Goal: Information Seeking & Learning: Learn about a topic

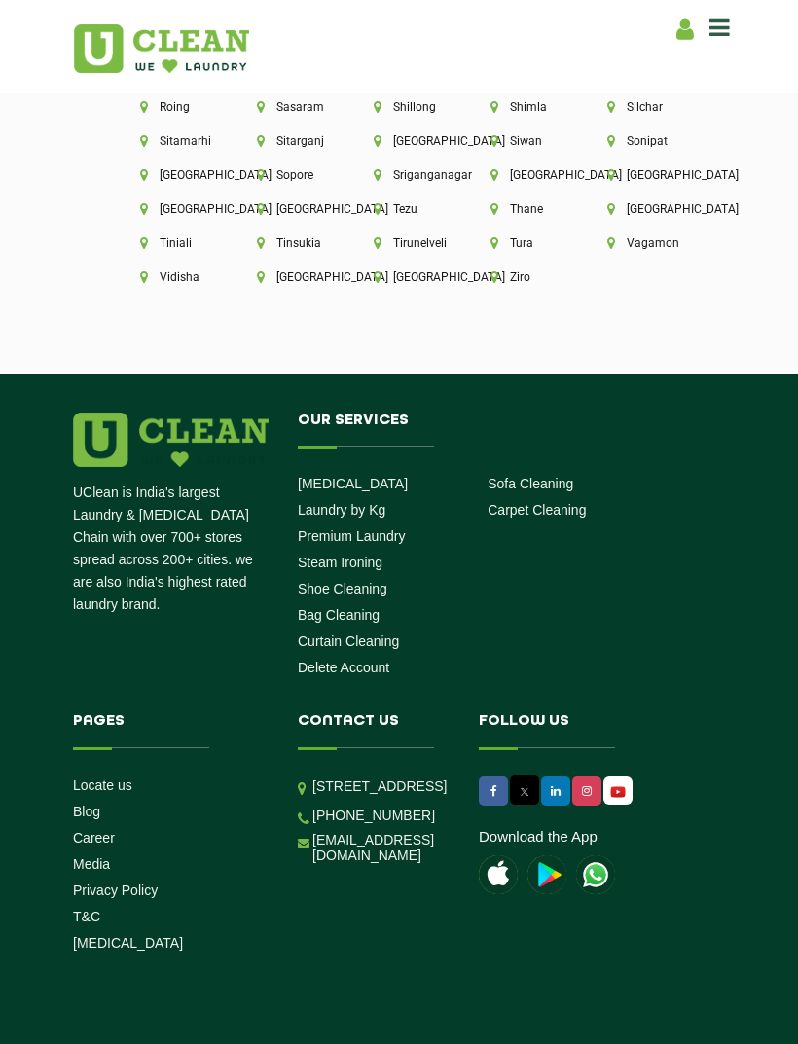
scroll to position [5357, 0]
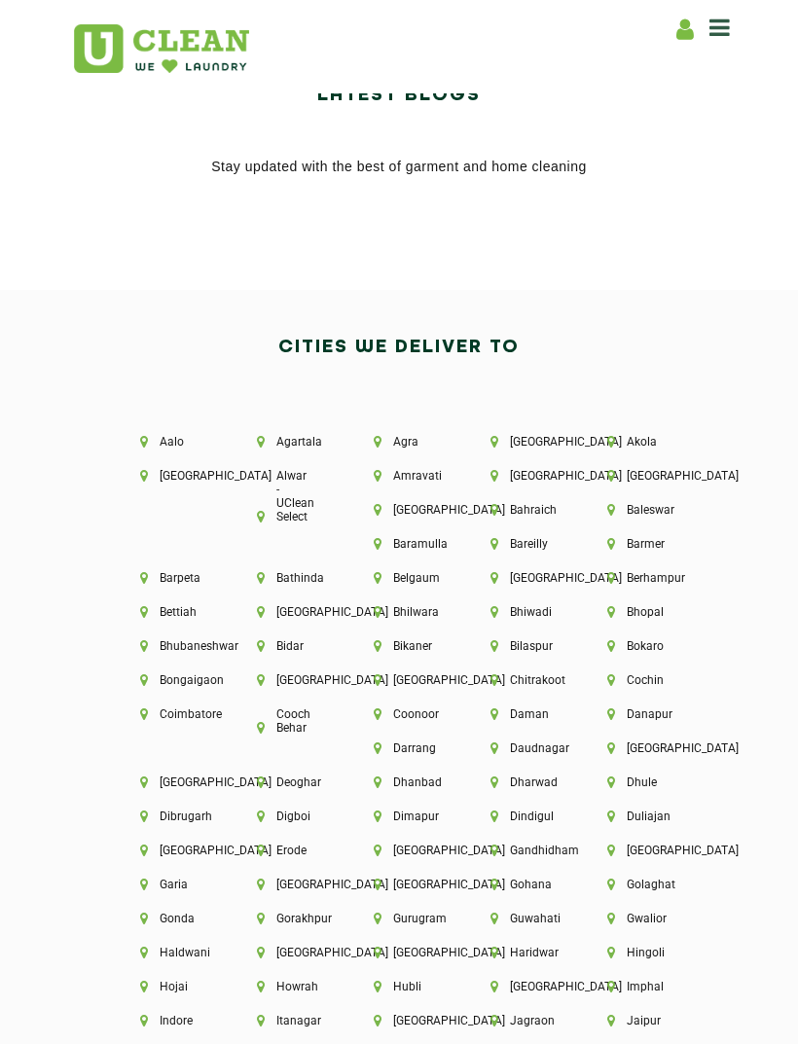
click at [419, 686] on li "[GEOGRAPHIC_DATA]" at bounding box center [399, 680] width 51 height 14
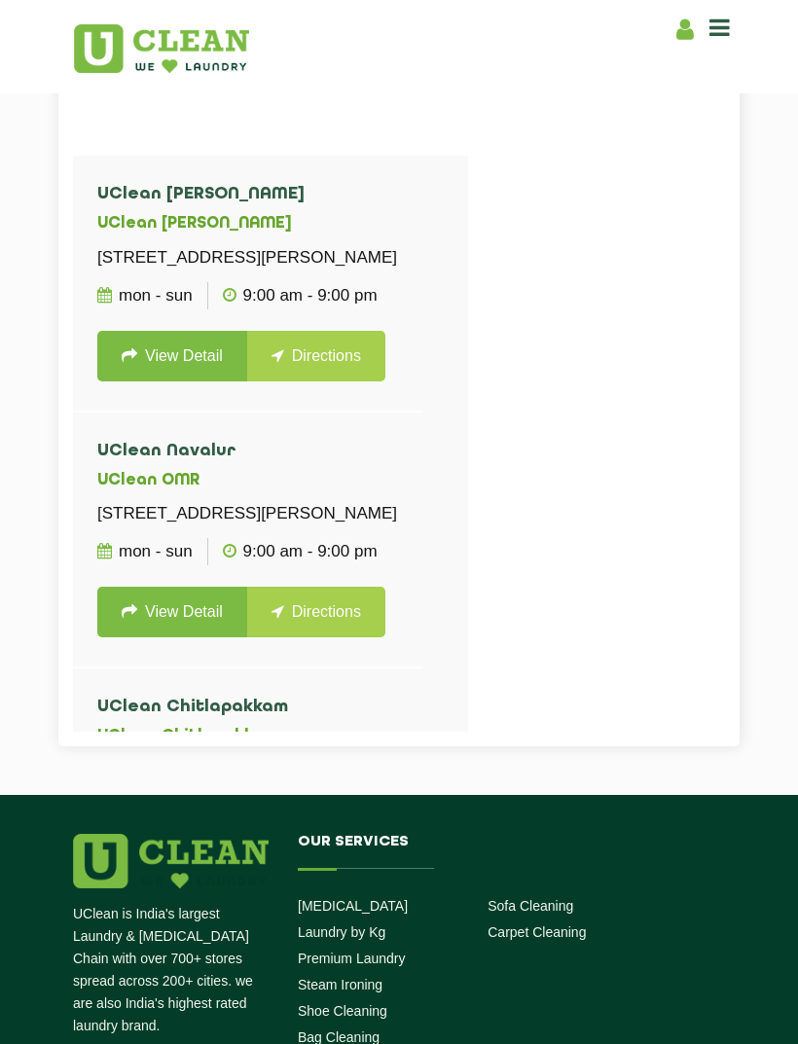
scroll to position [807, 0]
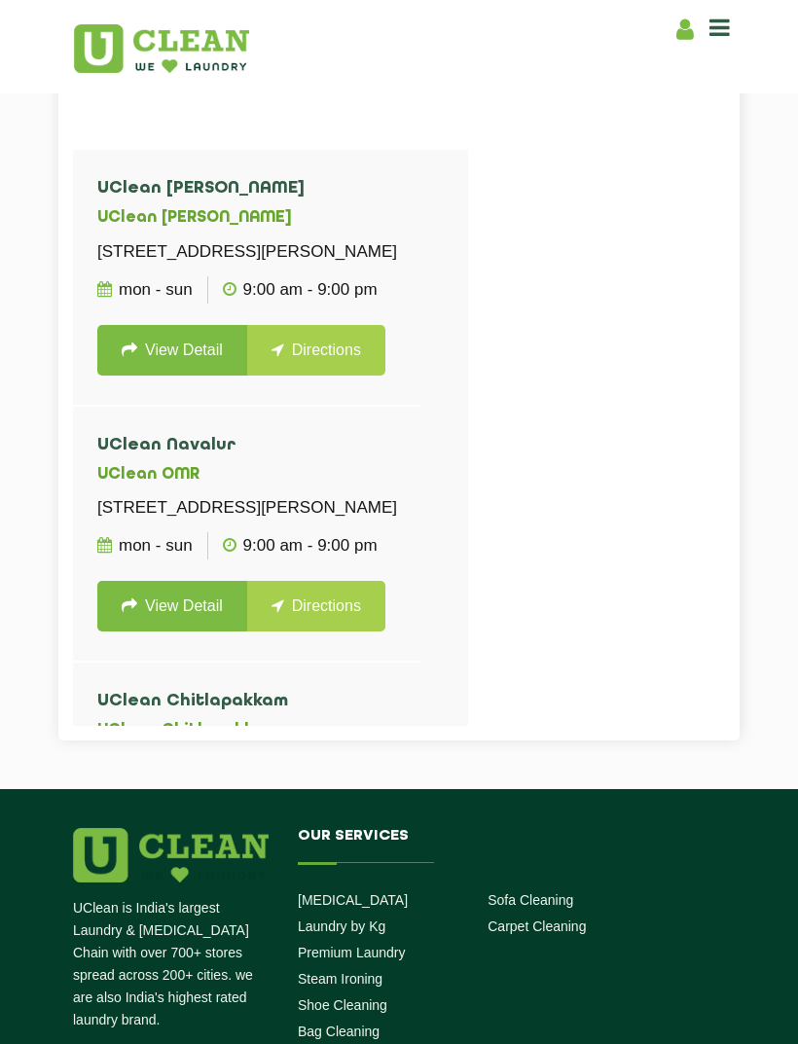
click at [173, 376] on link "View Detail" at bounding box center [172, 350] width 150 height 51
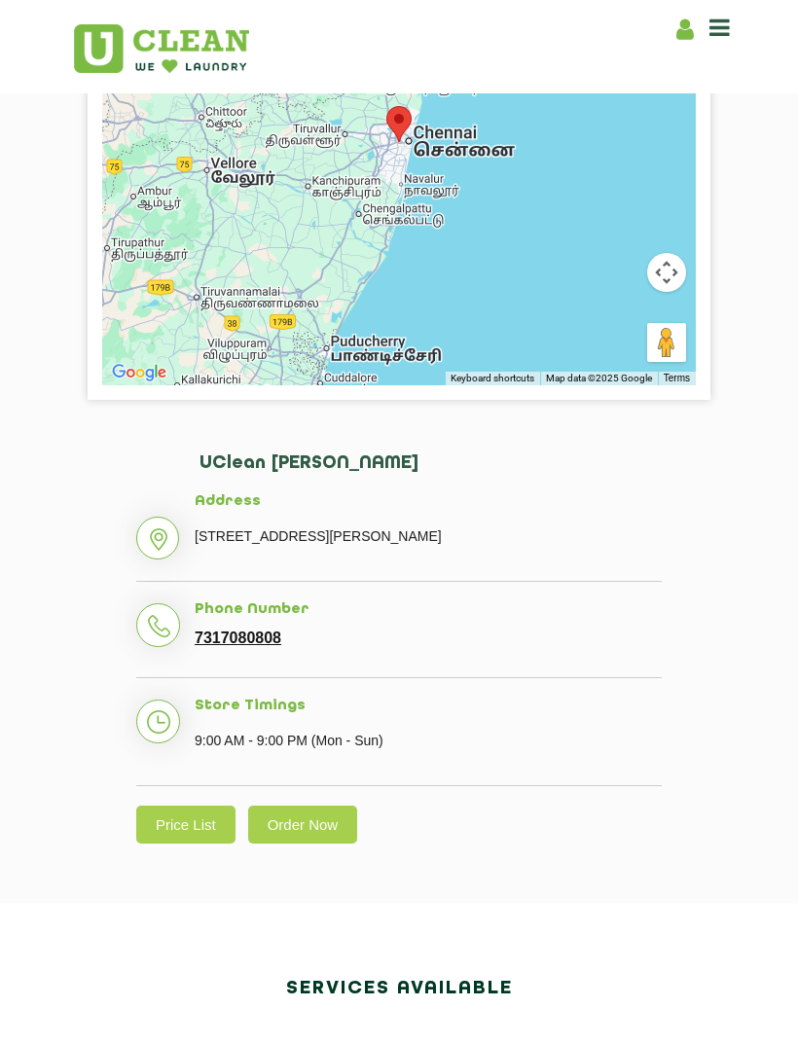
scroll to position [416, 0]
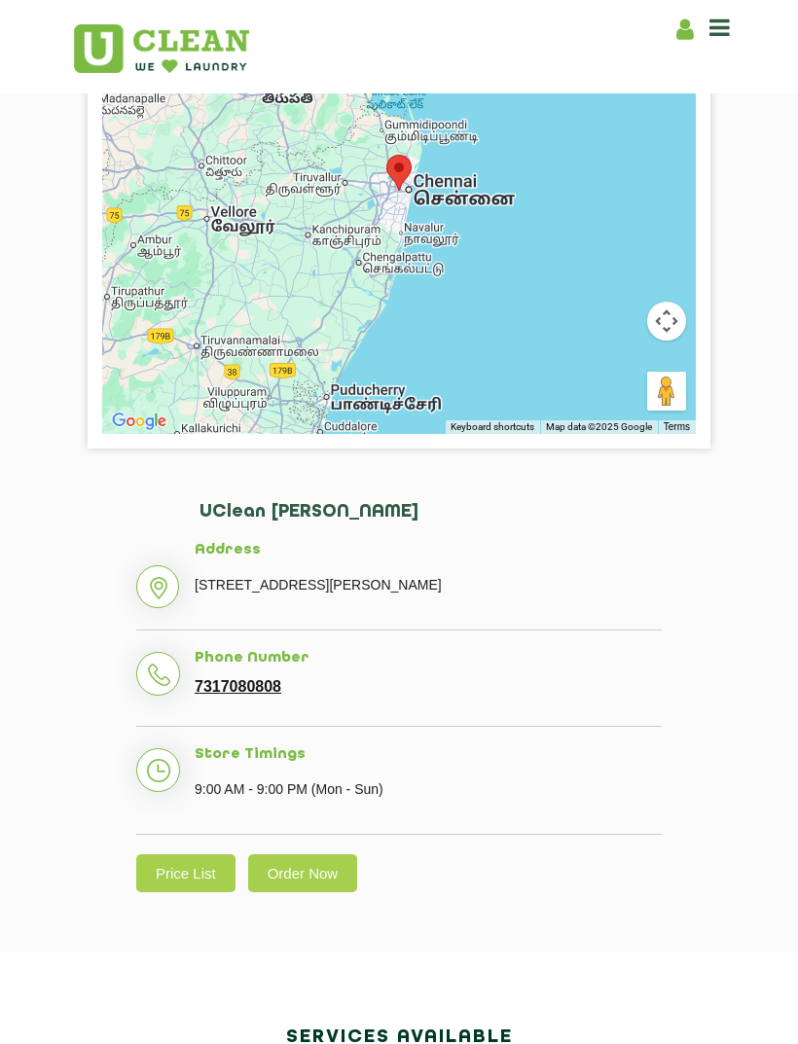
click at [182, 892] on link "Price List" at bounding box center [185, 874] width 99 height 38
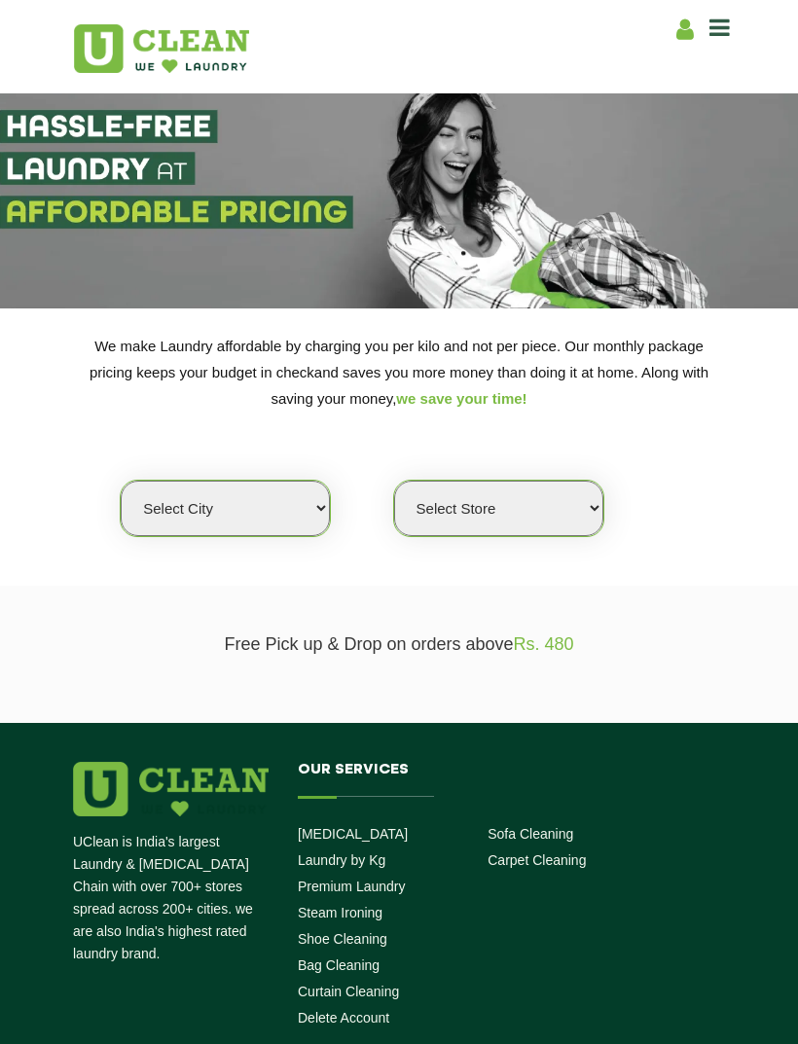
click at [154, 486] on select "Select city [GEOGRAPHIC_DATA] [GEOGRAPHIC_DATA] [GEOGRAPHIC_DATA] [GEOGRAPHIC_D…" at bounding box center [225, 508] width 209 height 55
select select "11"
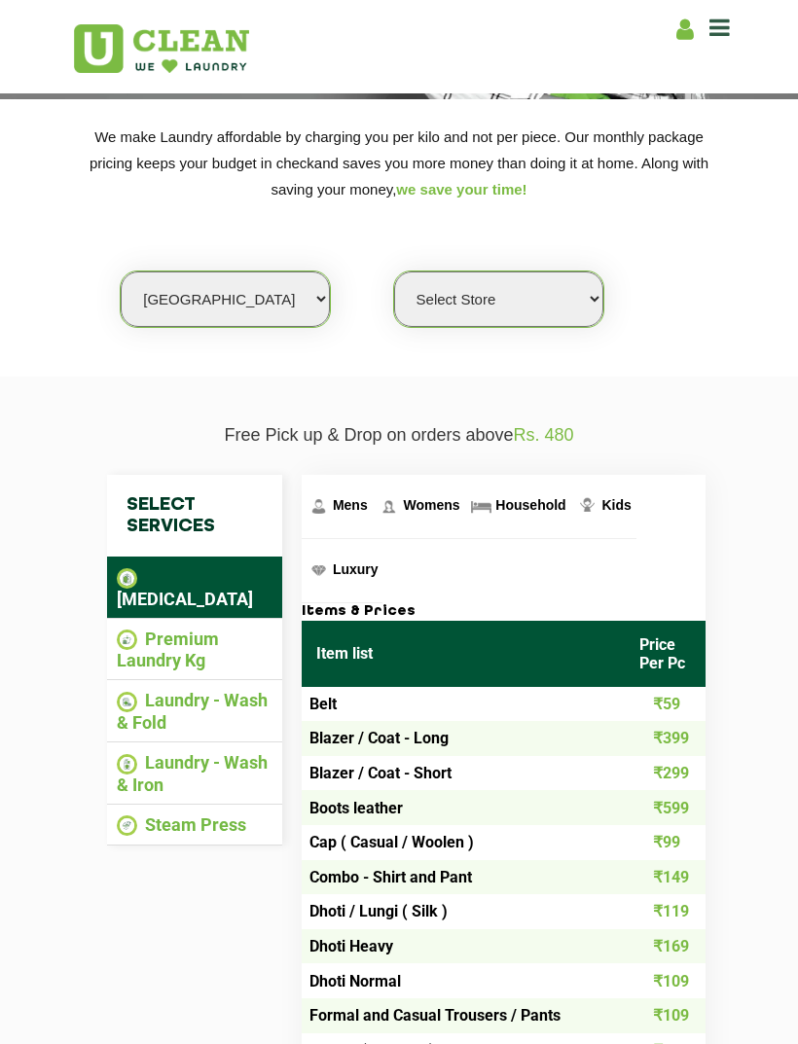
scroll to position [209, 0]
click at [160, 637] on li "Premium Laundry Kg" at bounding box center [195, 650] width 156 height 43
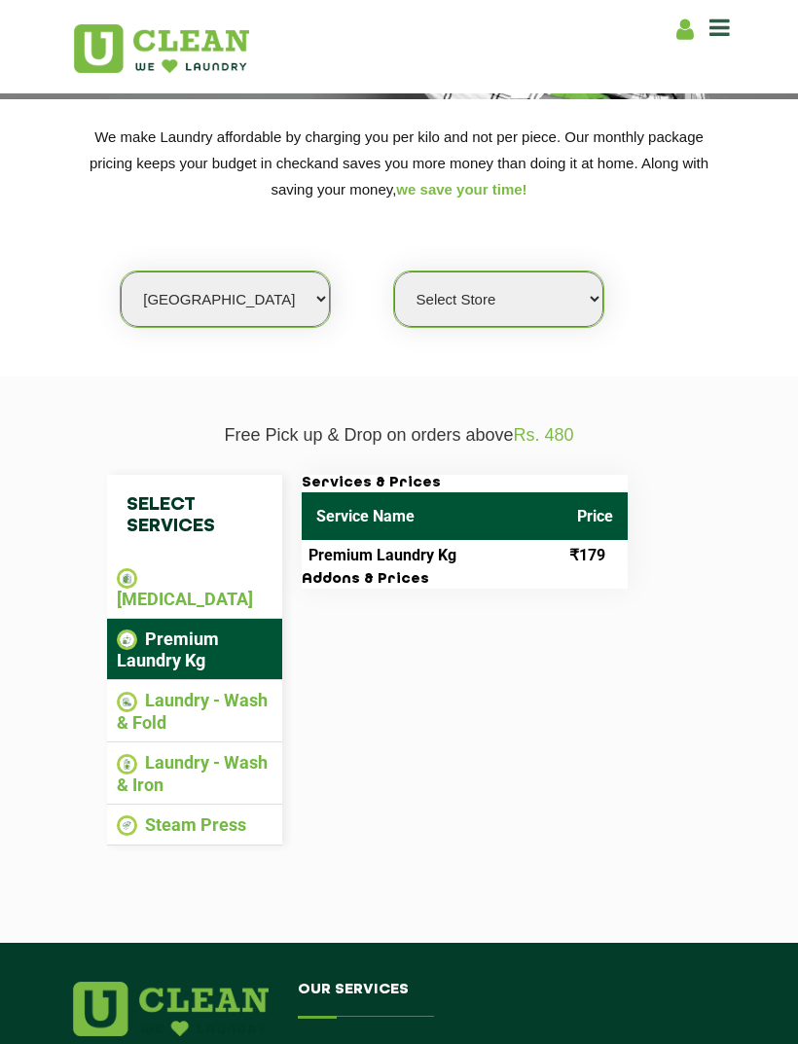
click at [152, 690] on li "Laundry - Wash & Fold" at bounding box center [195, 711] width 156 height 43
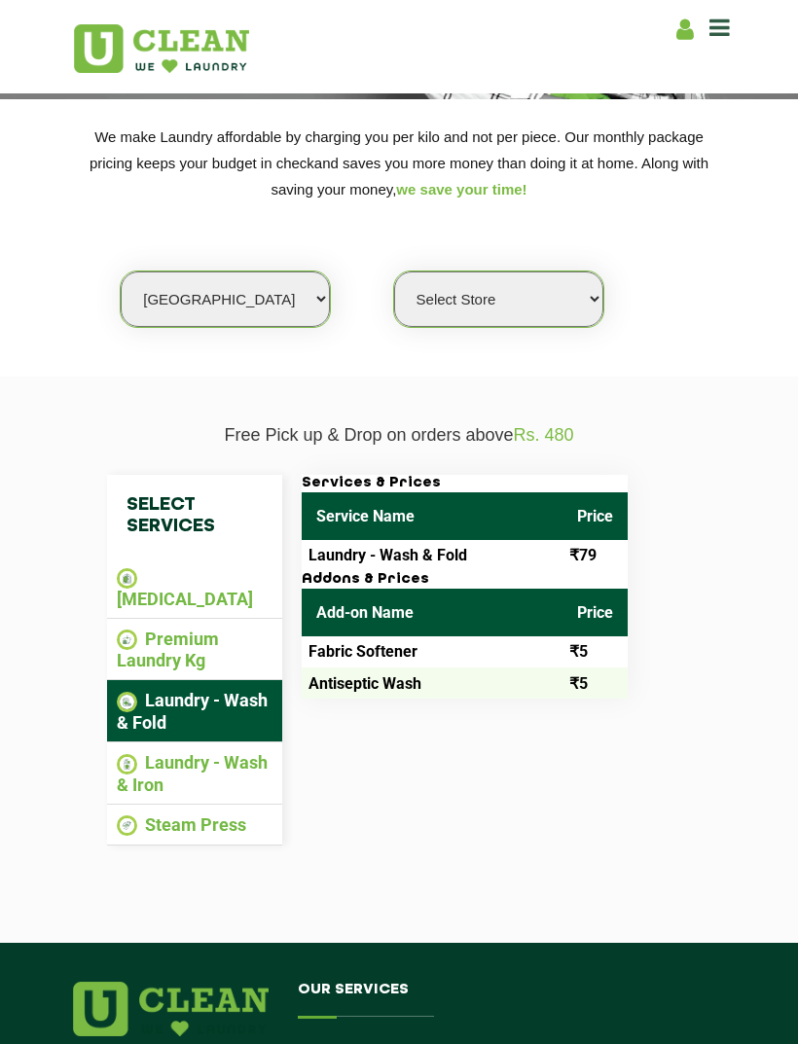
scroll to position [264, 0]
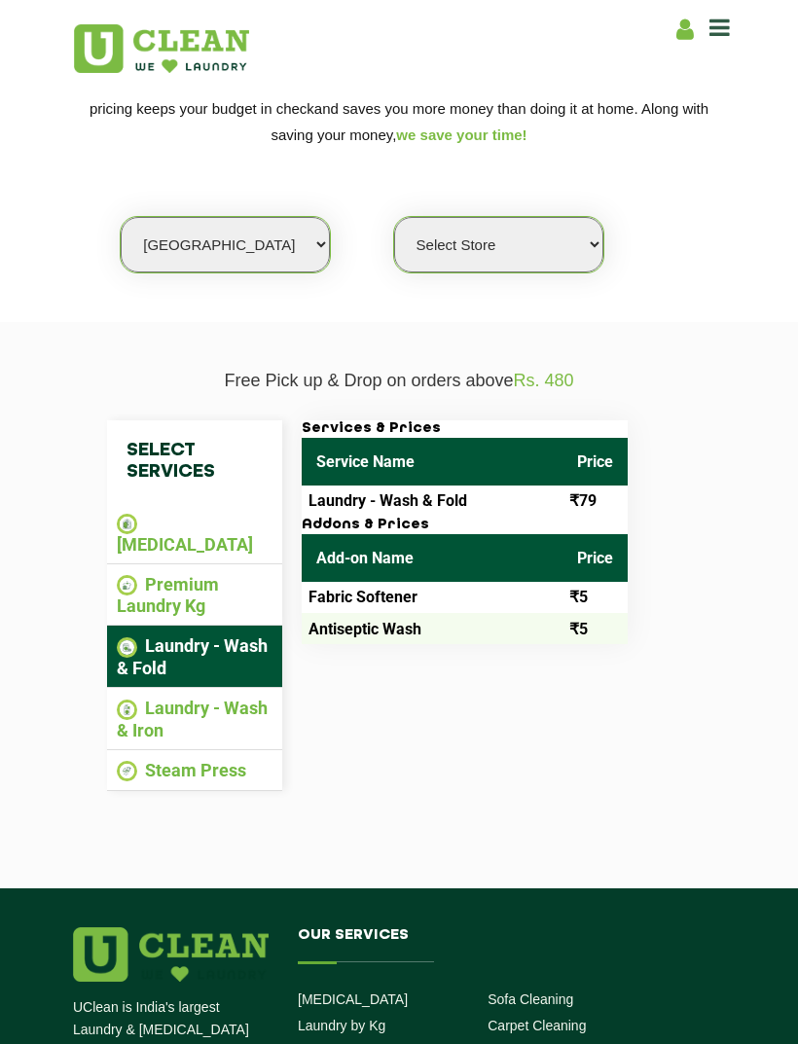
click at [131, 700] on img at bounding box center [127, 710] width 20 height 20
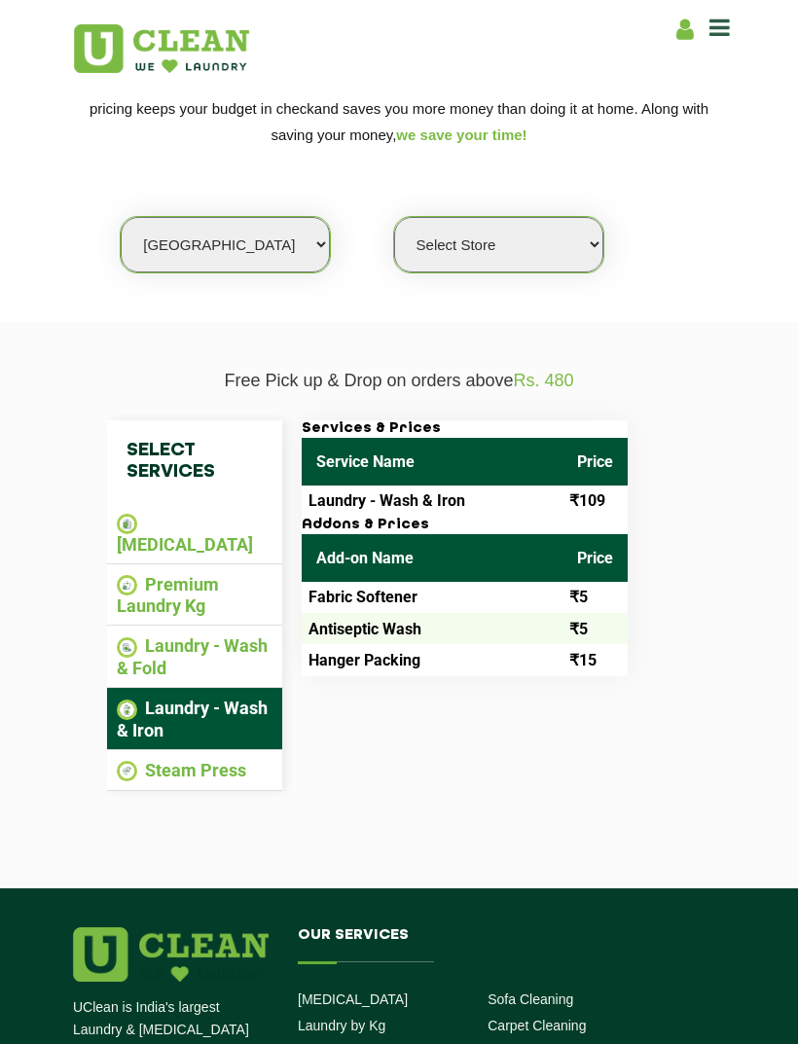
click at [636, 671] on div "Select Services [MEDICAL_DATA] Premium Laundry Kg Laundry - Wash & Fold Laundry…" at bounding box center [398, 605] width 613 height 371
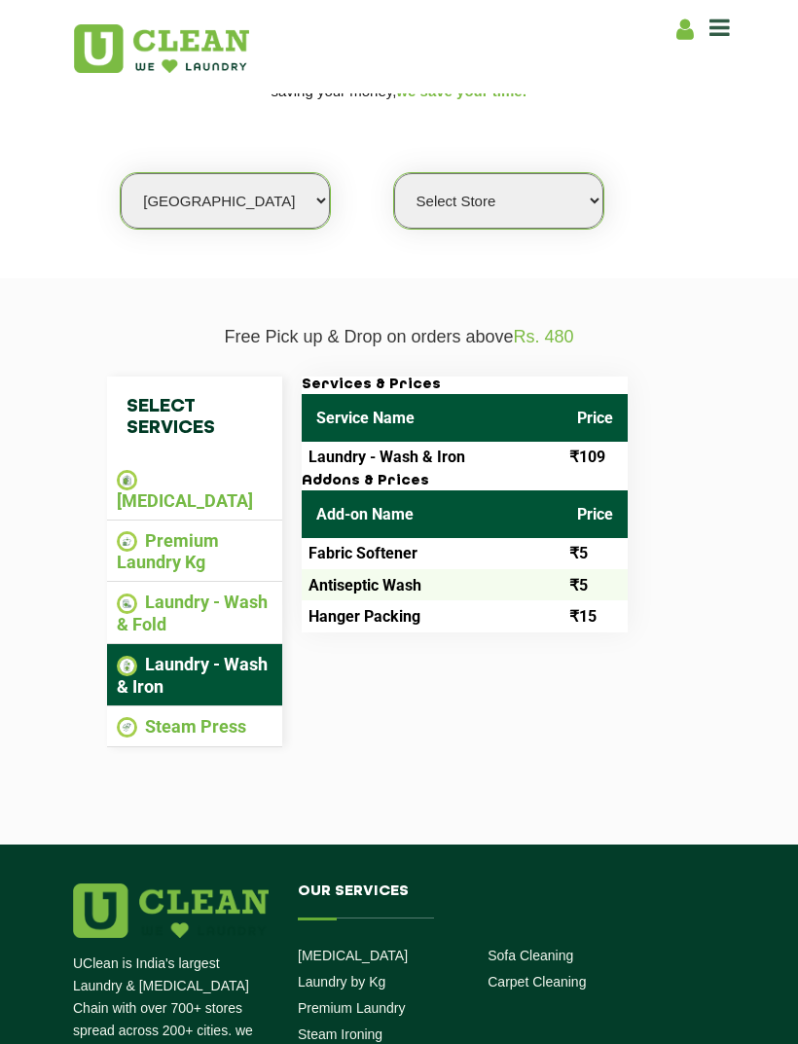
scroll to position [309, 0]
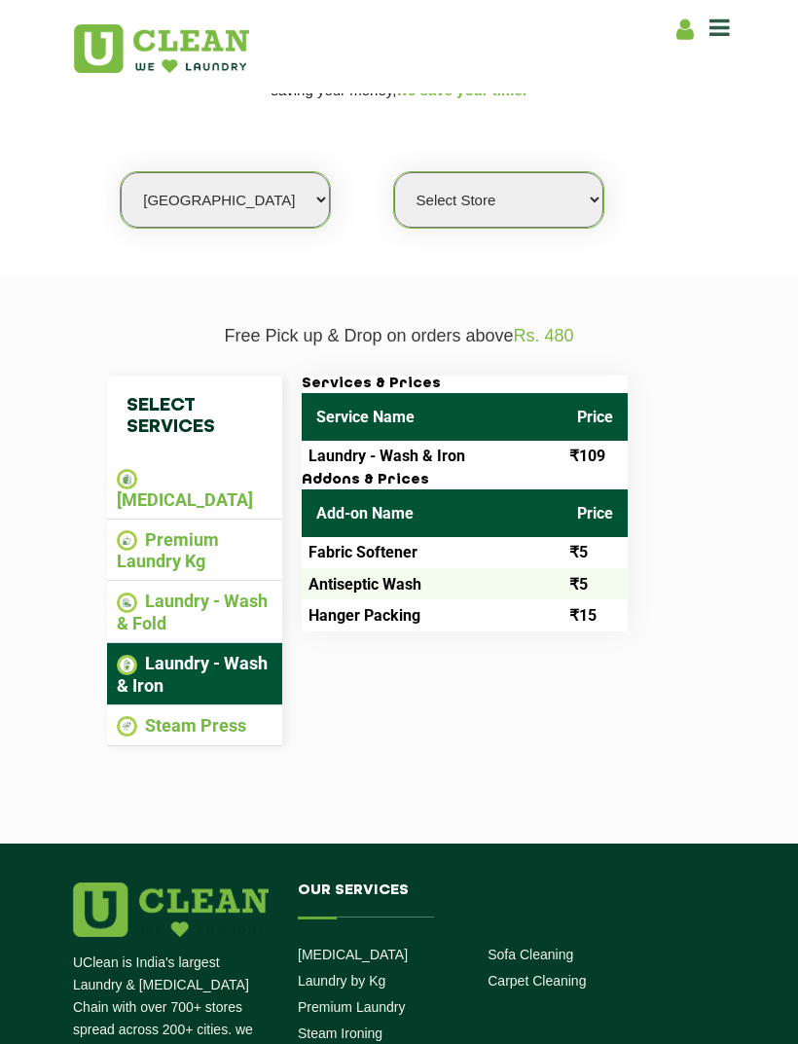
click at [148, 715] on li "Steam Press" at bounding box center [195, 726] width 156 height 22
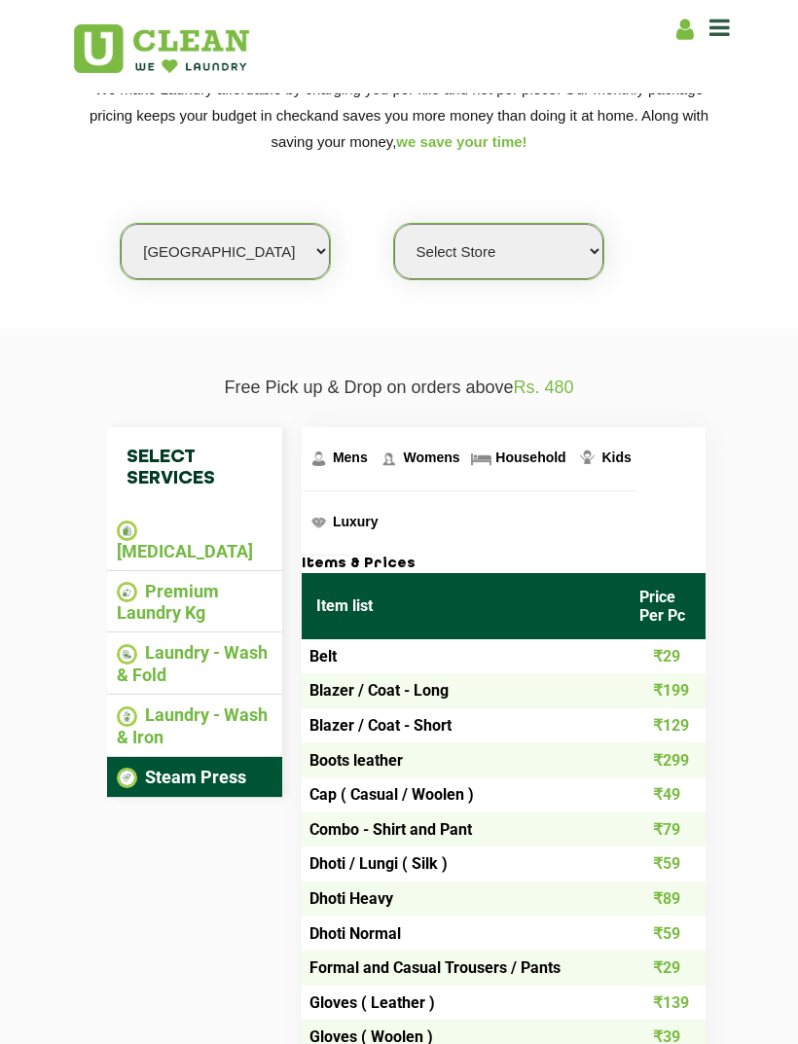
scroll to position [246, 0]
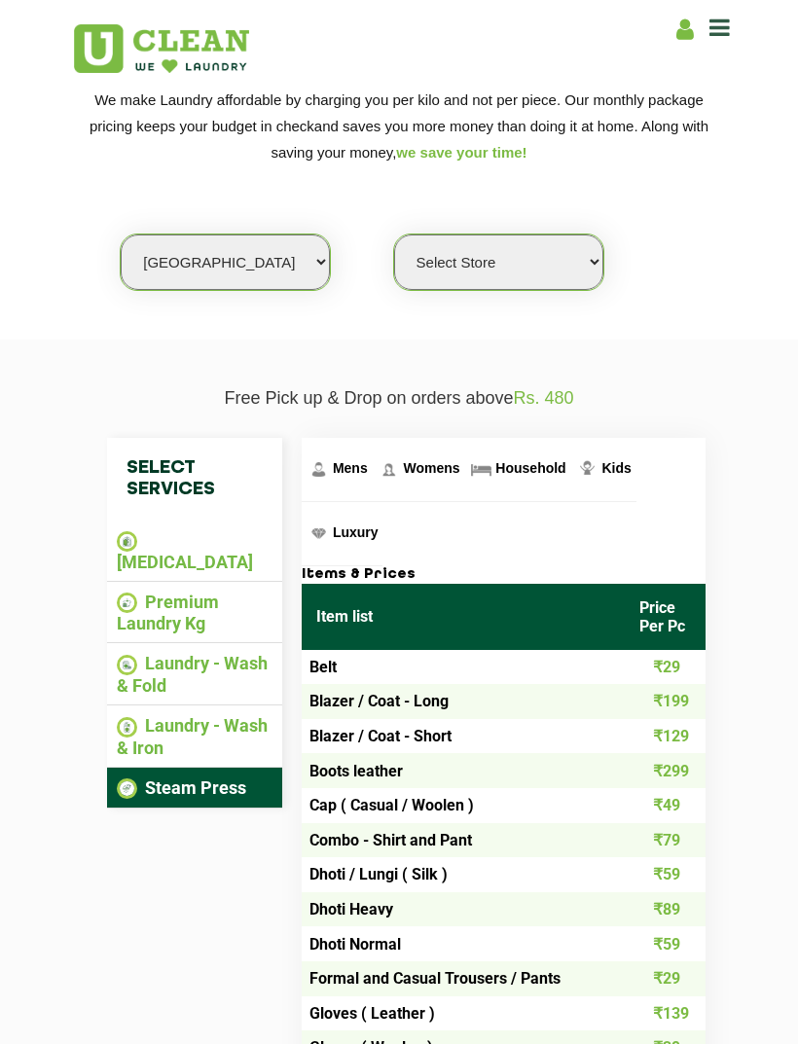
click at [562, 250] on select "Select Store [GEOGRAPHIC_DATA][PERSON_NAME] UClean Navalur UClean Chitlapakkam …" at bounding box center [498, 262] width 209 height 55
select select "310"
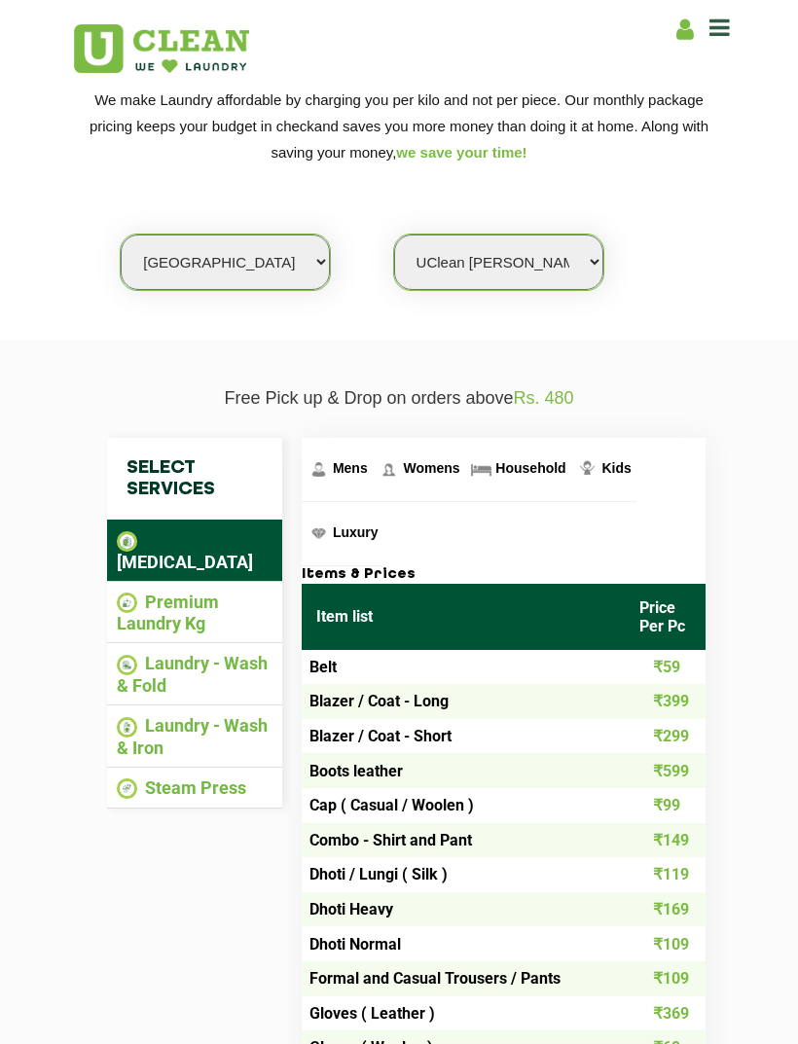
click at [586, 252] on select "Select Store [GEOGRAPHIC_DATA][PERSON_NAME] UClean Navalur UClean Chitlapakkam …" at bounding box center [498, 262] width 209 height 55
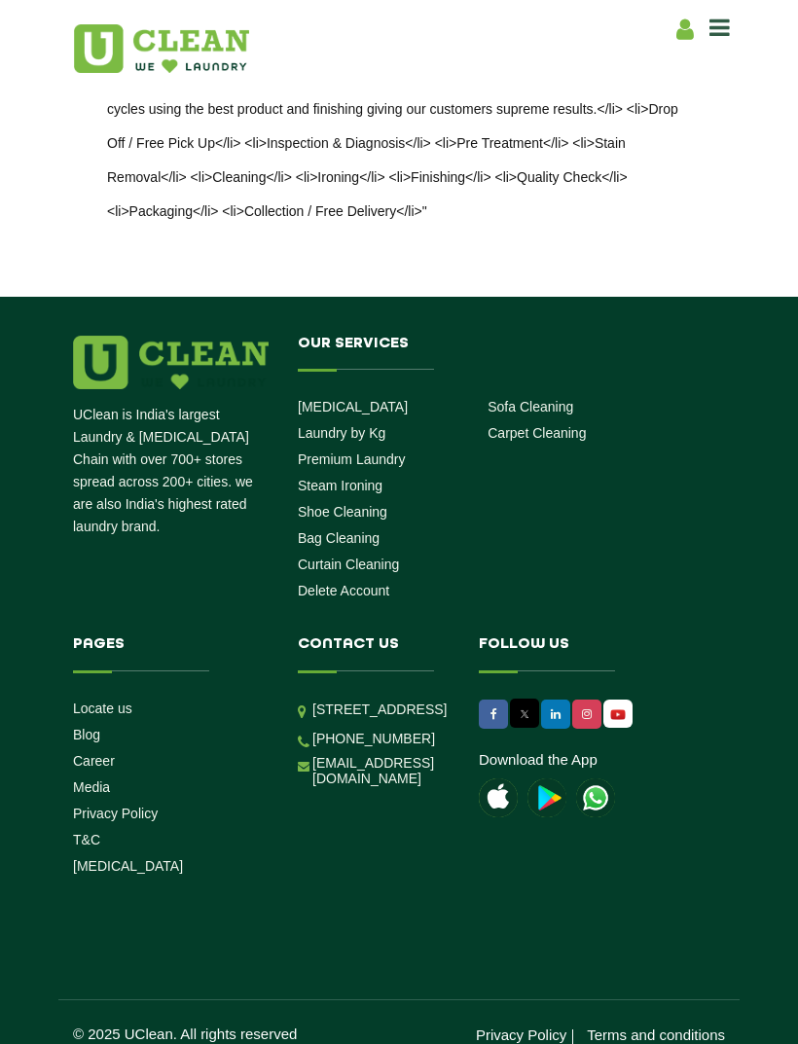
scroll to position [3731, 0]
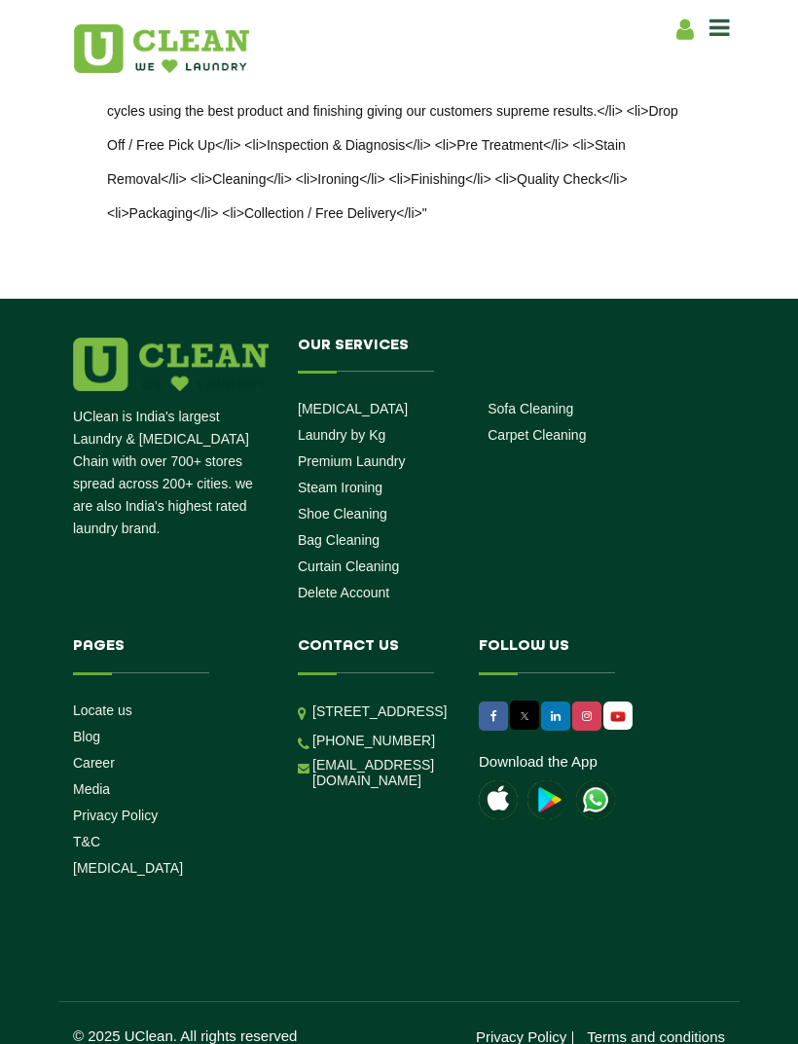
click at [643, 876] on div "UClean is India's largest Laundry & [MEDICAL_DATA] Chain with over 700+ stores …" at bounding box center [398, 692] width 681 height 709
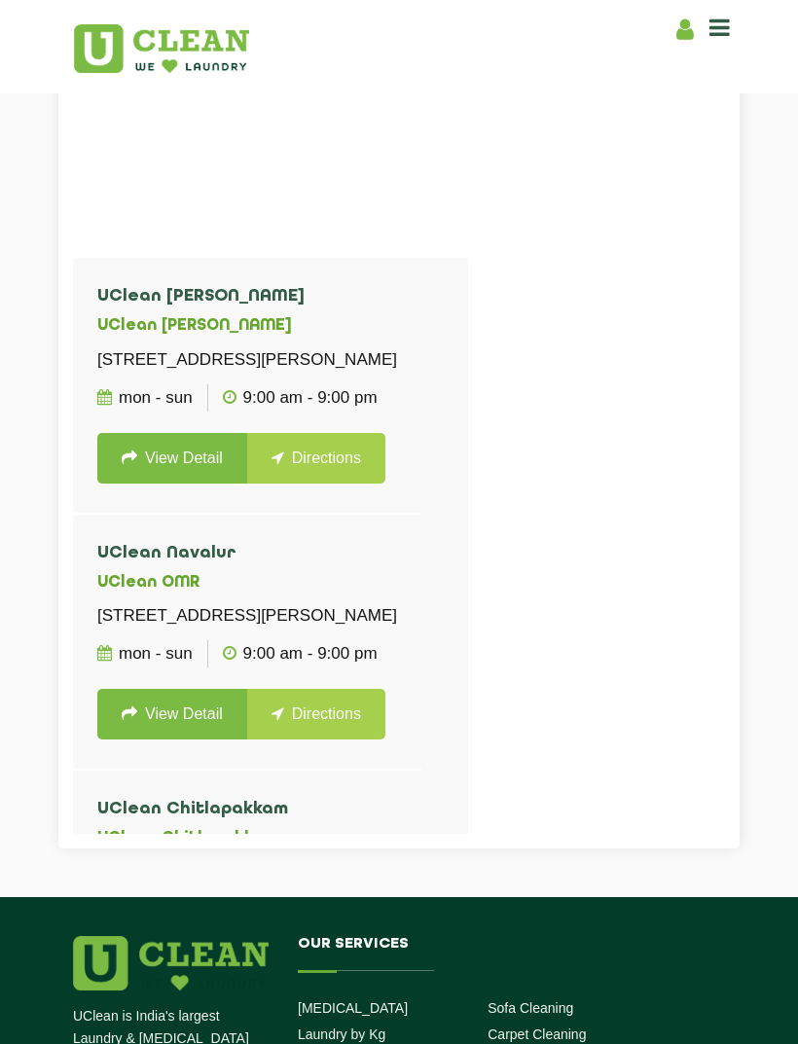
click at [724, 24] on icon at bounding box center [720, 27] width 20 height 23
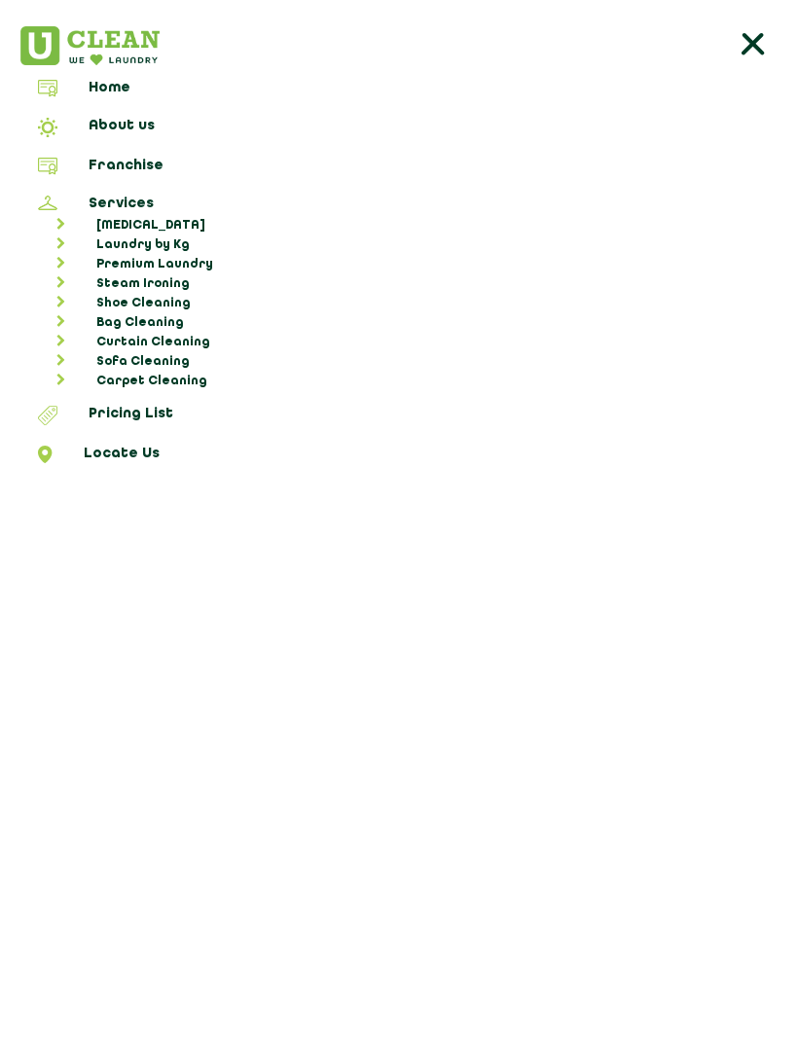
click at [138, 131] on link "About us" at bounding box center [399, 130] width 784 height 25
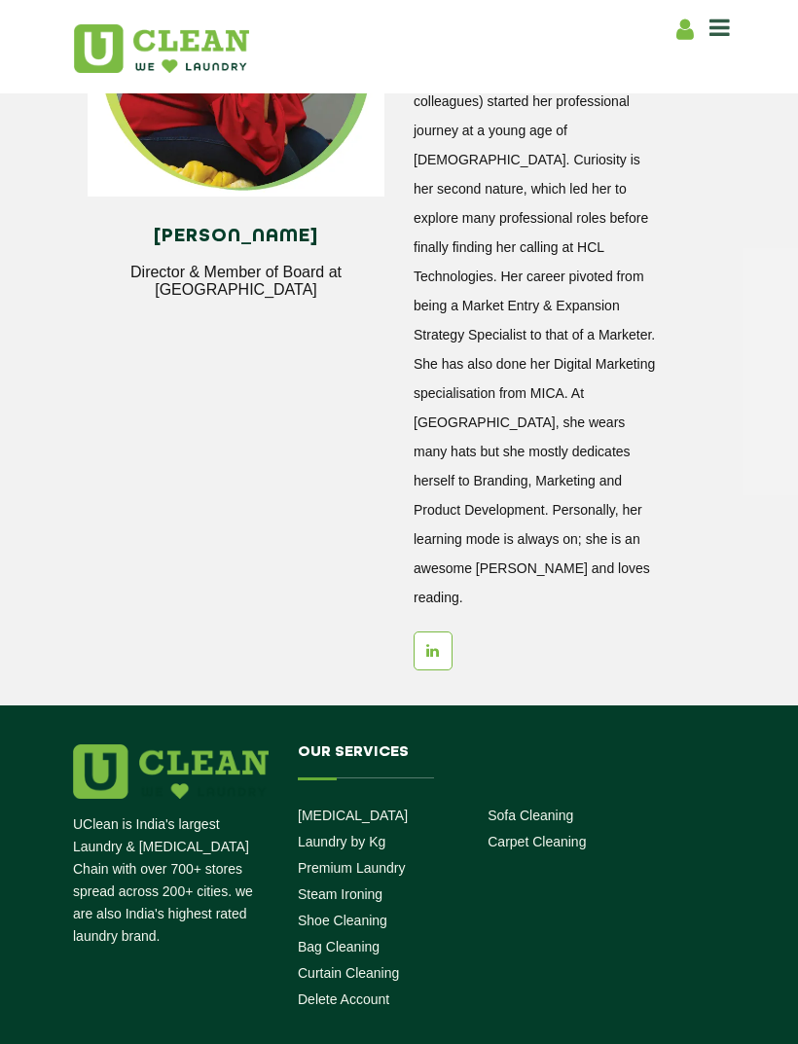
scroll to position [2643, 0]
